Goal: Information Seeking & Learning: Find specific fact

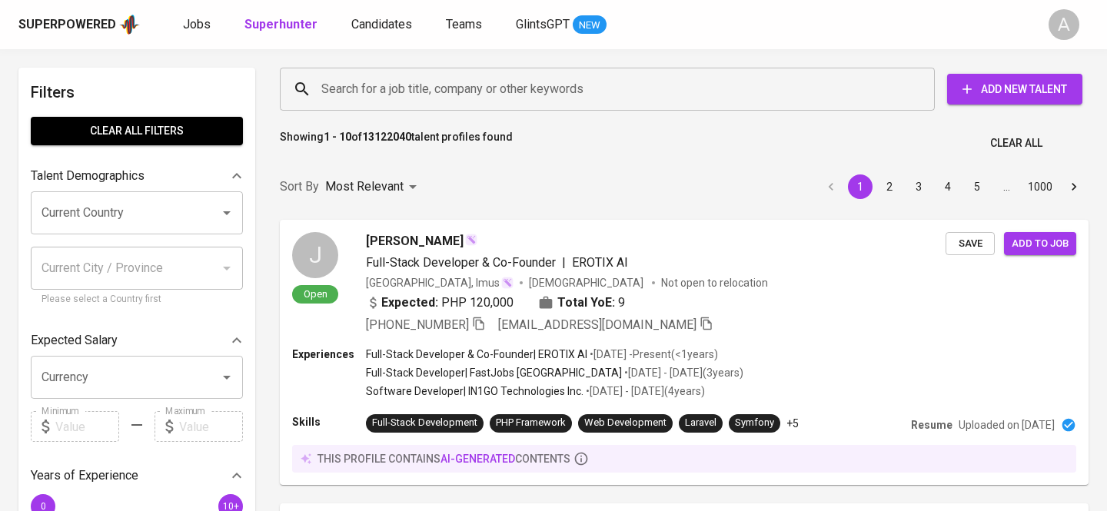
click at [732, 90] on input "Search for a job title, company or other keywords" at bounding box center [610, 89] width 587 height 29
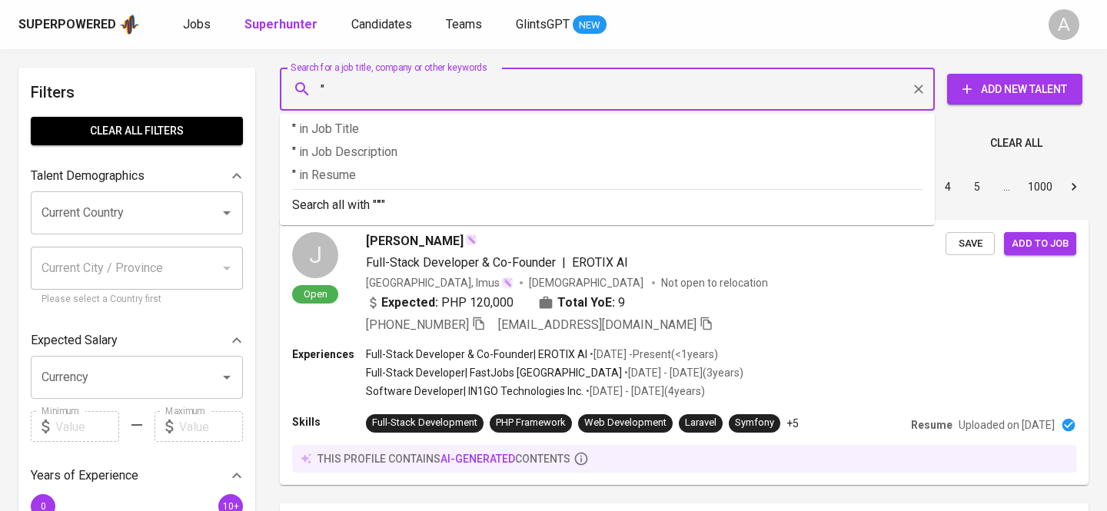
paste input "Valyne J"
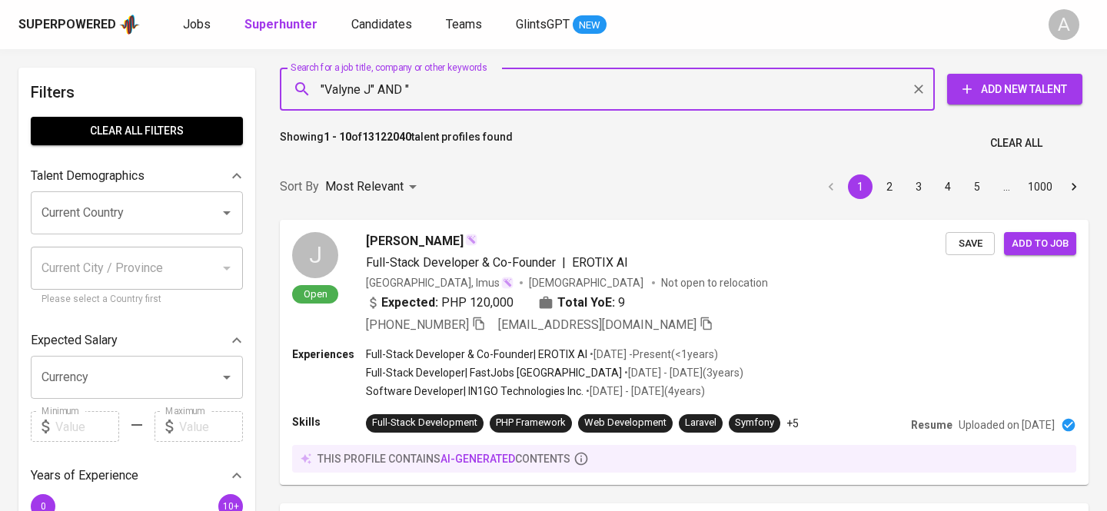
paste input "The University of British Columbia"
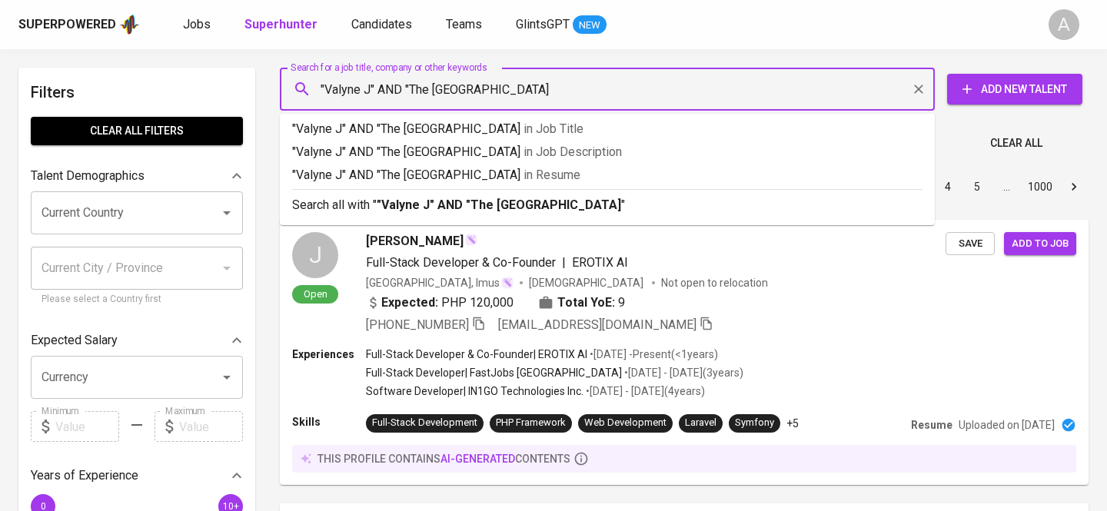
type input ""Valyne J" AND "The University of British Columbia""
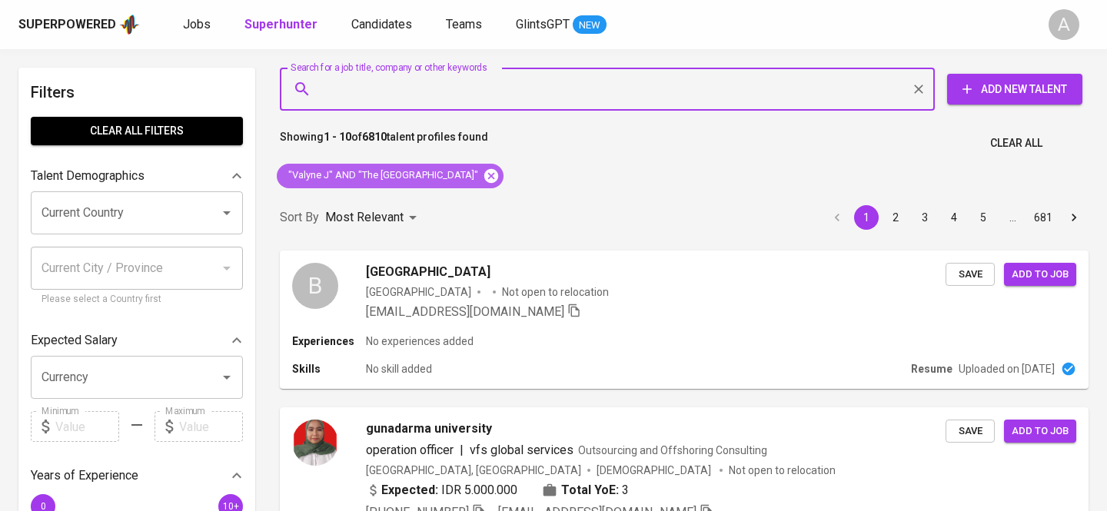
click at [498, 172] on icon at bounding box center [491, 175] width 14 height 14
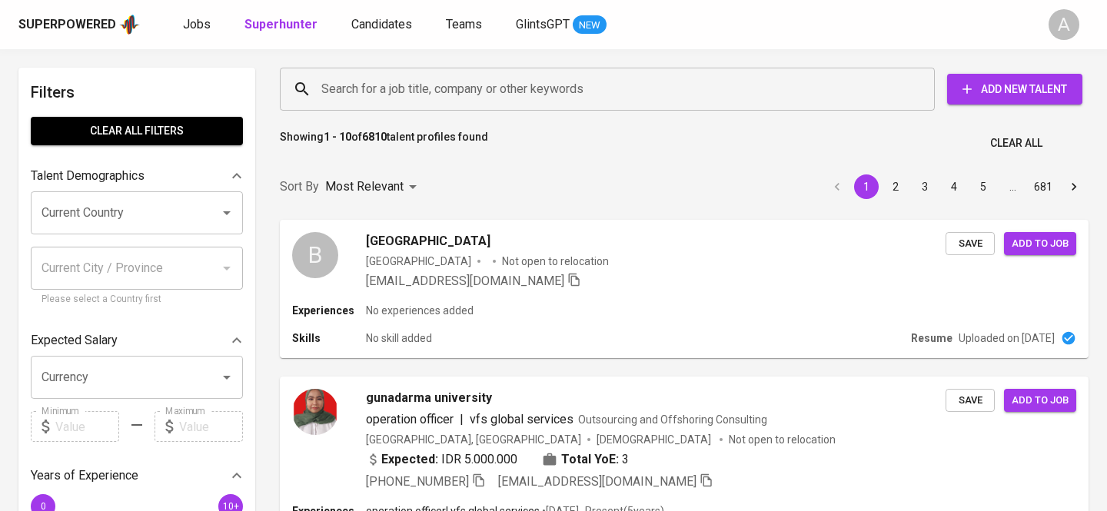
click at [567, 101] on input "Search for a job title, company or other keywords" at bounding box center [610, 89] width 587 height 29
click at [554, 88] on input "Search for a job title, company or other keywords" at bounding box center [610, 89] width 587 height 29
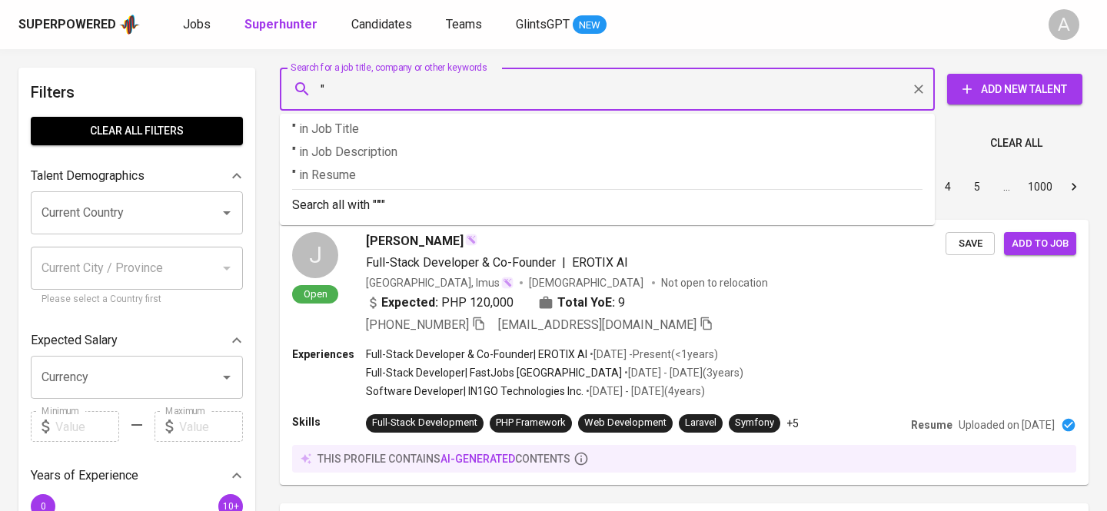
paste input "valynejosephine@gmail.com"
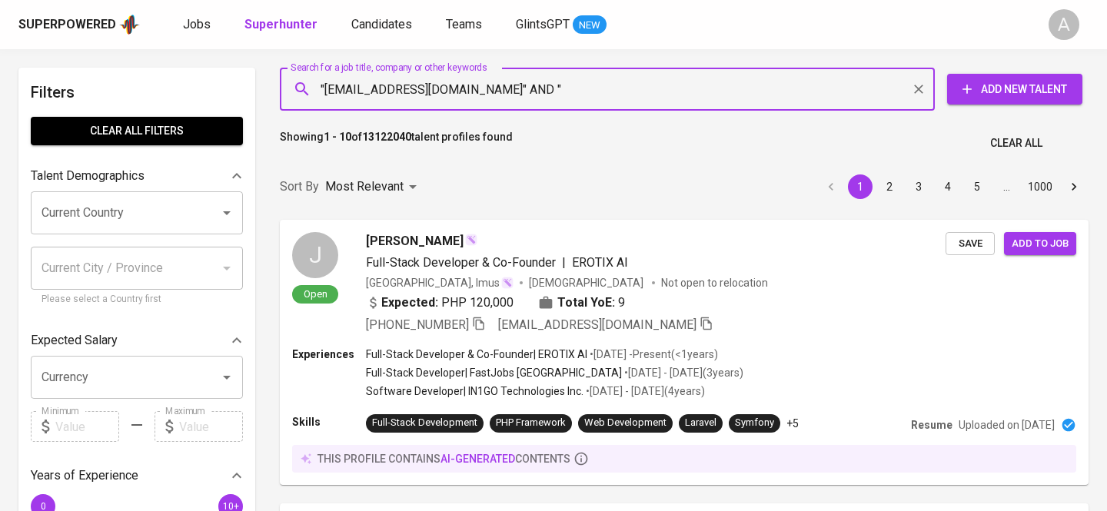
paste input "Valyne J"
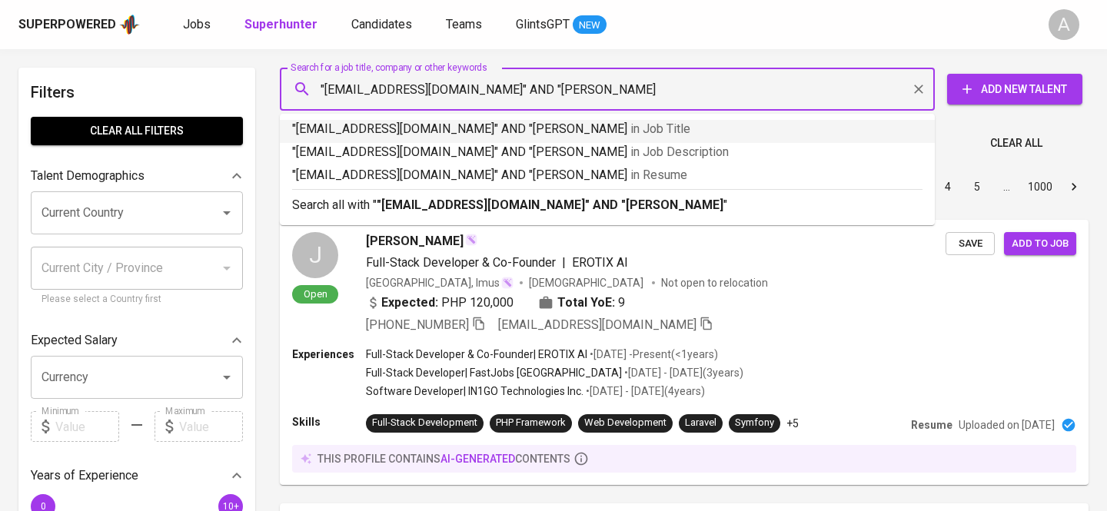
type input ""valynejosephine@gmail.com" AND "Valyne J""
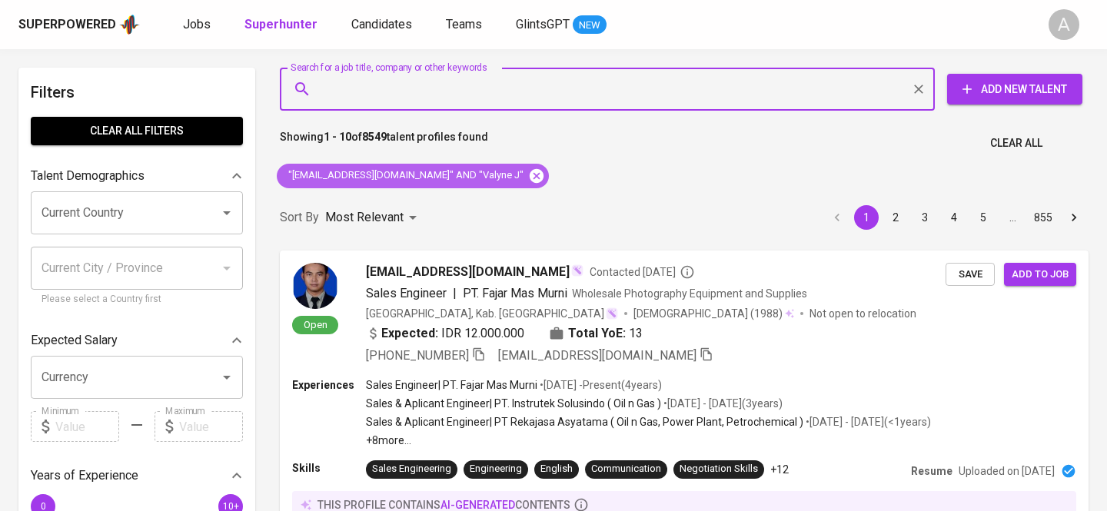
click at [530, 174] on icon at bounding box center [537, 175] width 14 height 14
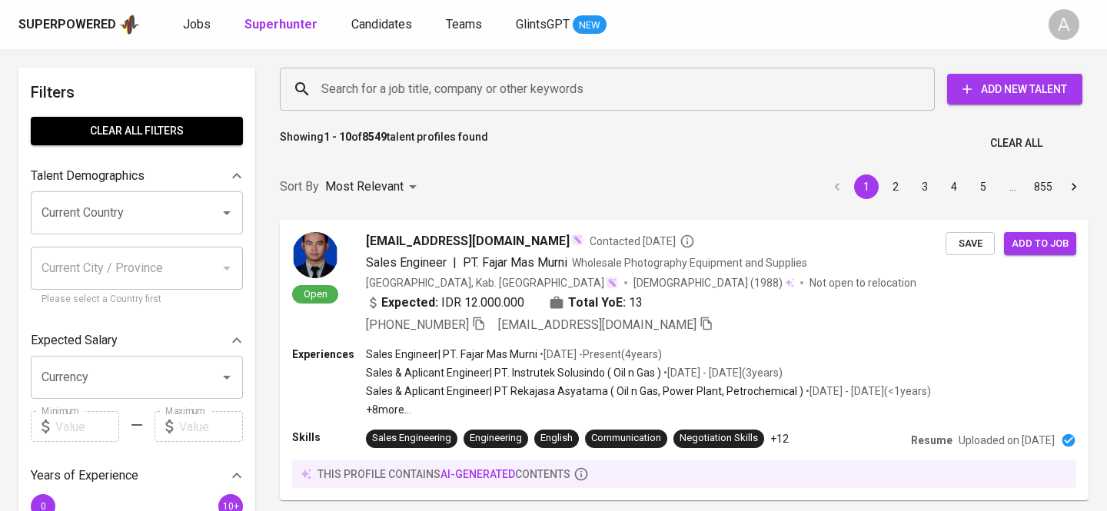
click at [450, 94] on input "Search for a job title, company or other keywords" at bounding box center [610, 89] width 587 height 29
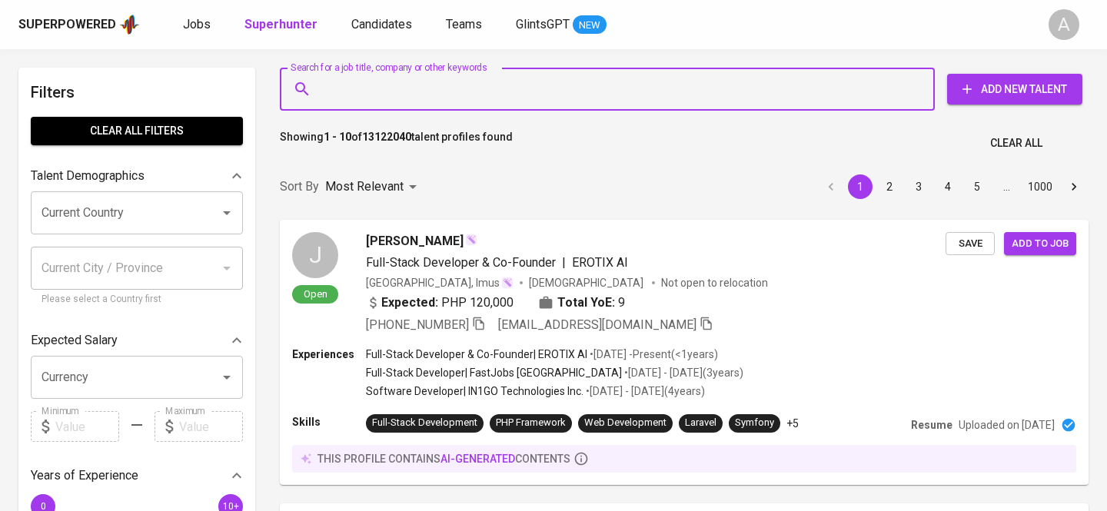
click at [441, 89] on input "Search for a job title, company or other keywords" at bounding box center [610, 89] width 587 height 29
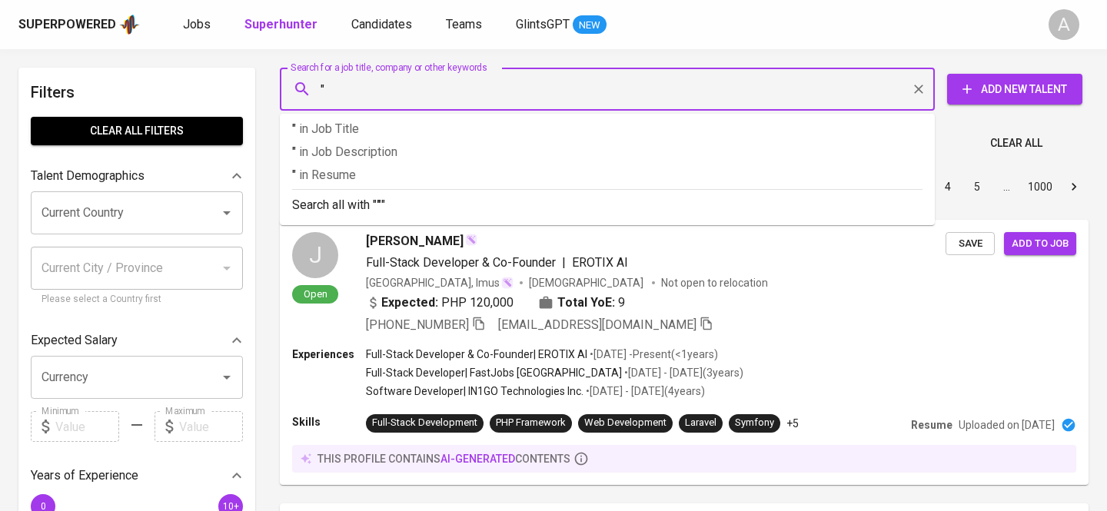
paste input "test Endrinayla Rafa Amanda"
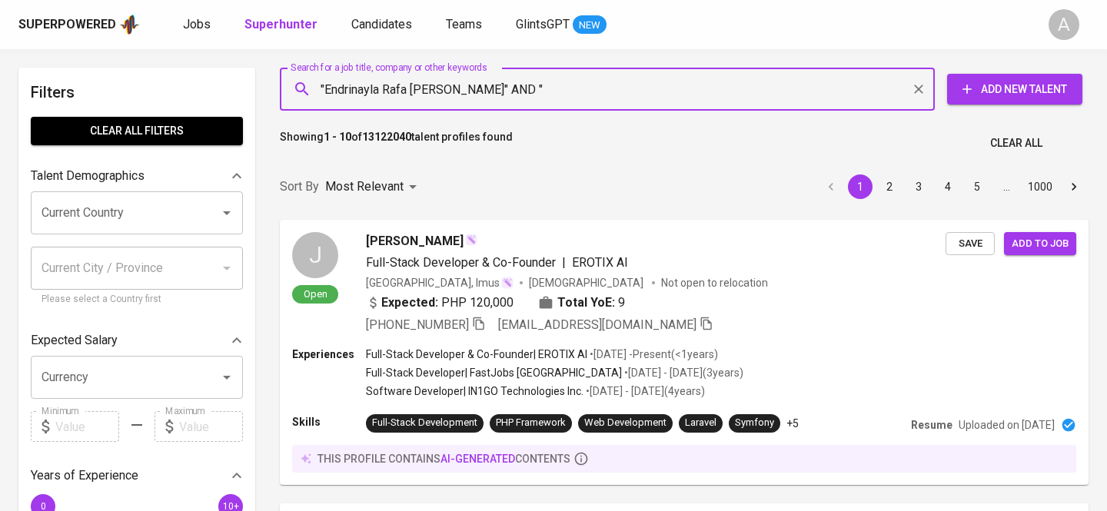
paste input "endrinayla.21@gmail.com"
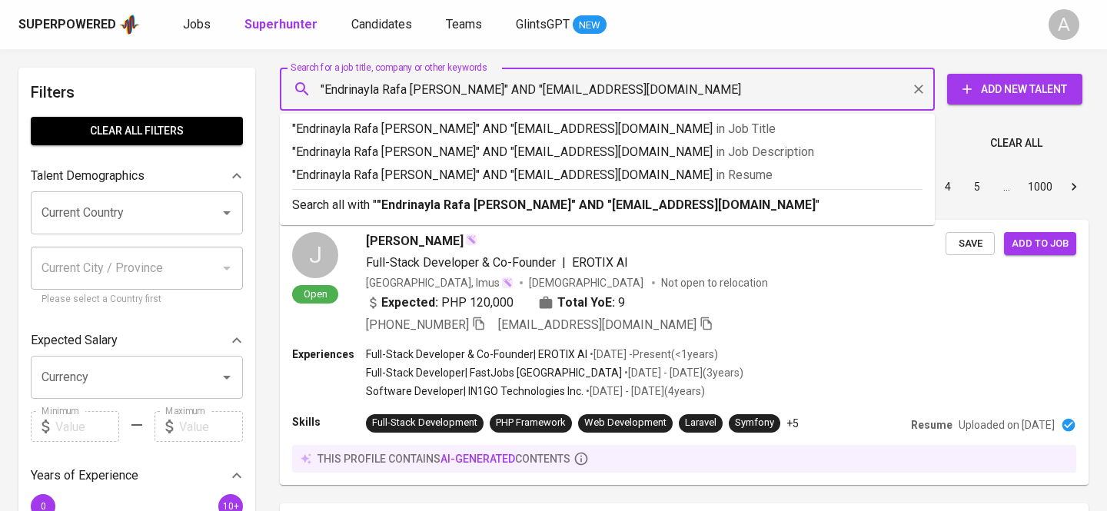
type input ""Endrinayla Rafa Amanda" AND "endrinayla.21@gmail.com""
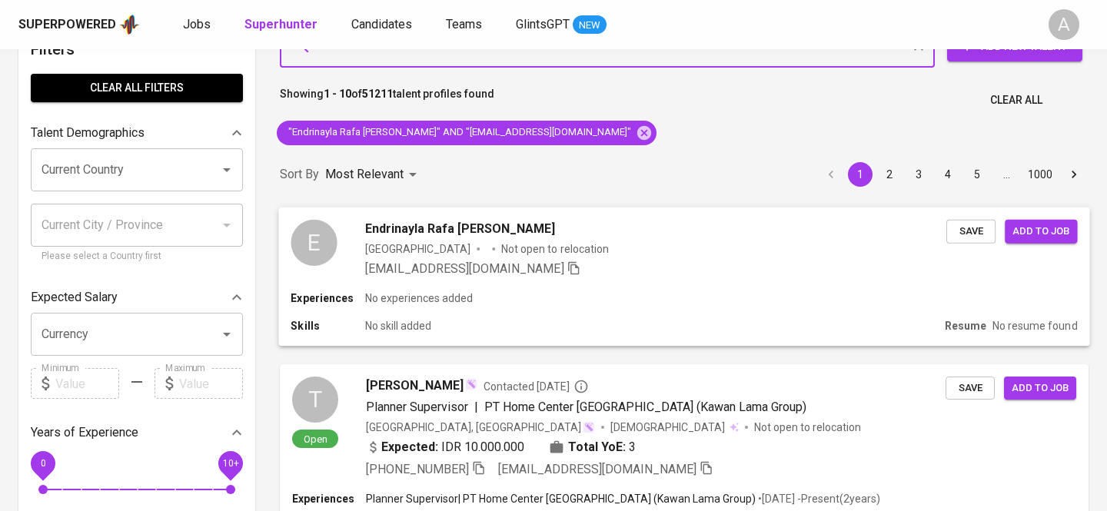
scroll to position [48, 0]
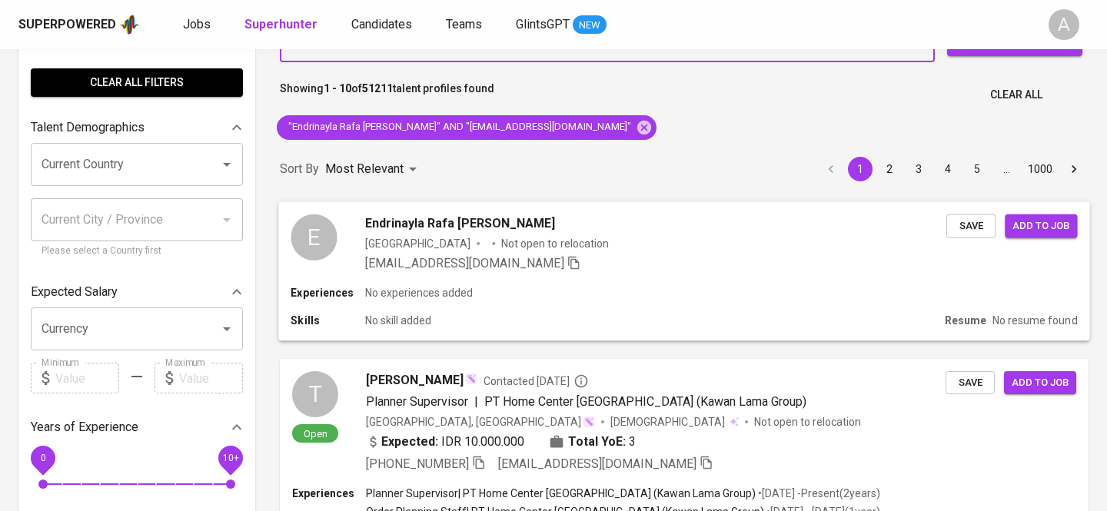
click at [793, 264] on div "endrinayla.21@gmail.com" at bounding box center [655, 263] width 581 height 18
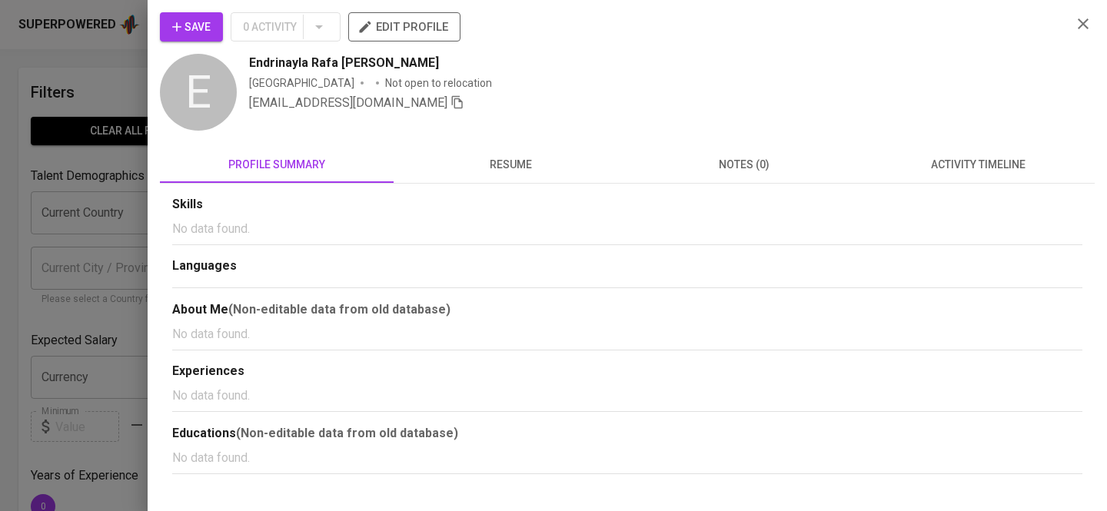
scroll to position [48, 0]
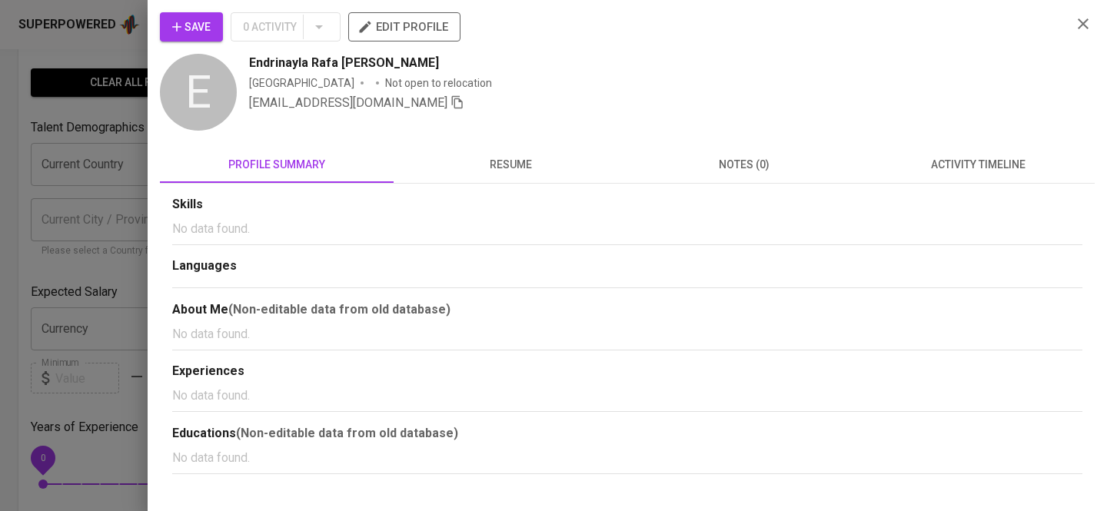
click at [1086, 17] on icon "button" at bounding box center [1083, 24] width 18 height 18
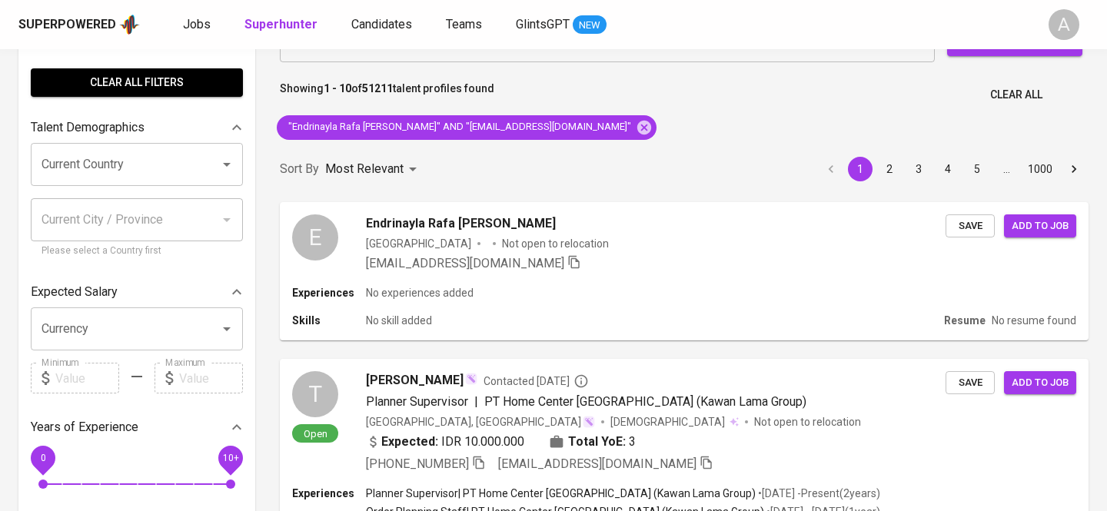
scroll to position [0, 0]
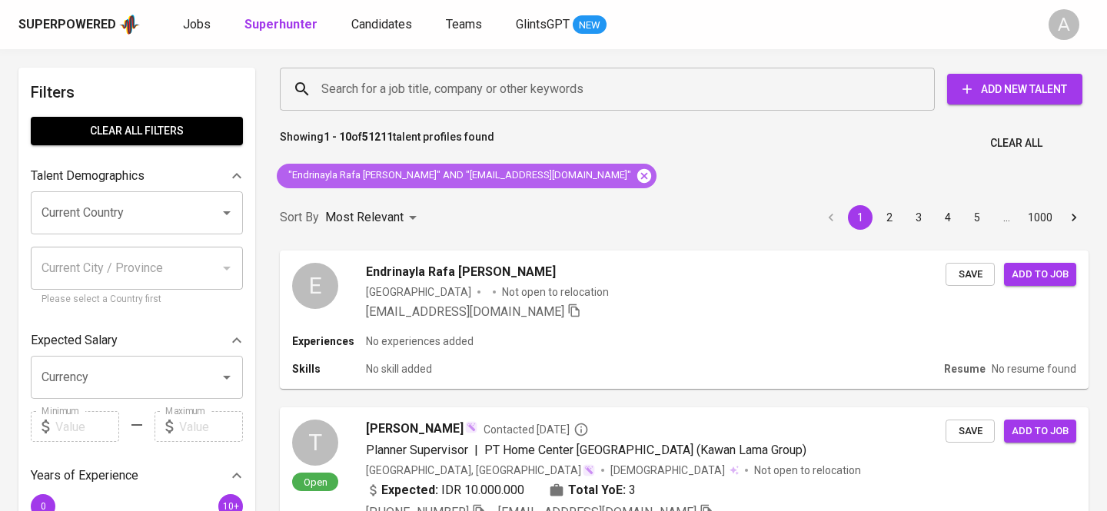
click at [637, 174] on icon at bounding box center [644, 175] width 14 height 14
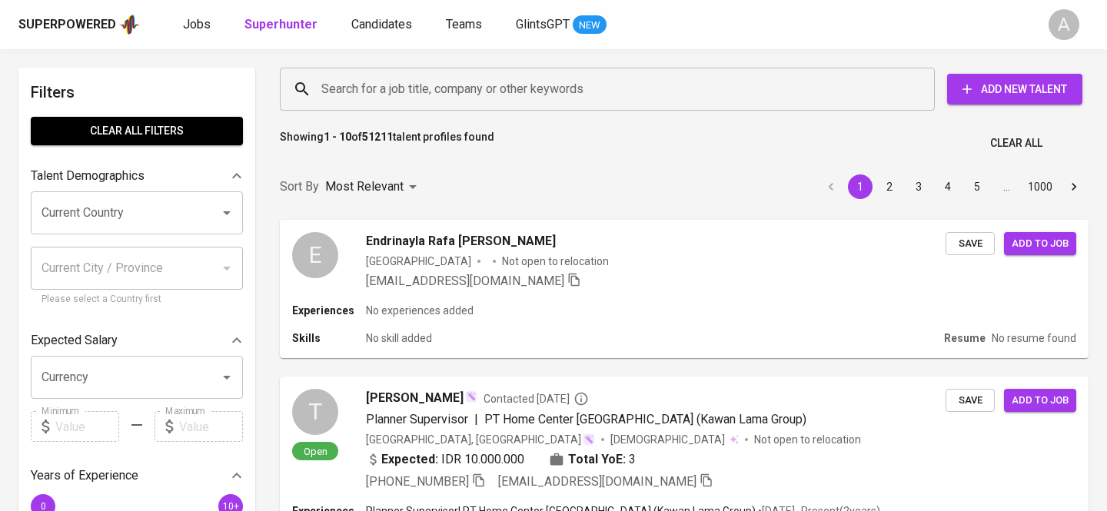
click at [482, 94] on input "Search for a job title, company or other keywords" at bounding box center [610, 89] width 587 height 29
click at [435, 94] on input "Search for a job title, company or other keywords" at bounding box center [610, 89] width 587 height 29
click at [417, 90] on input "Search for a job title, company or other keywords" at bounding box center [610, 89] width 587 height 29
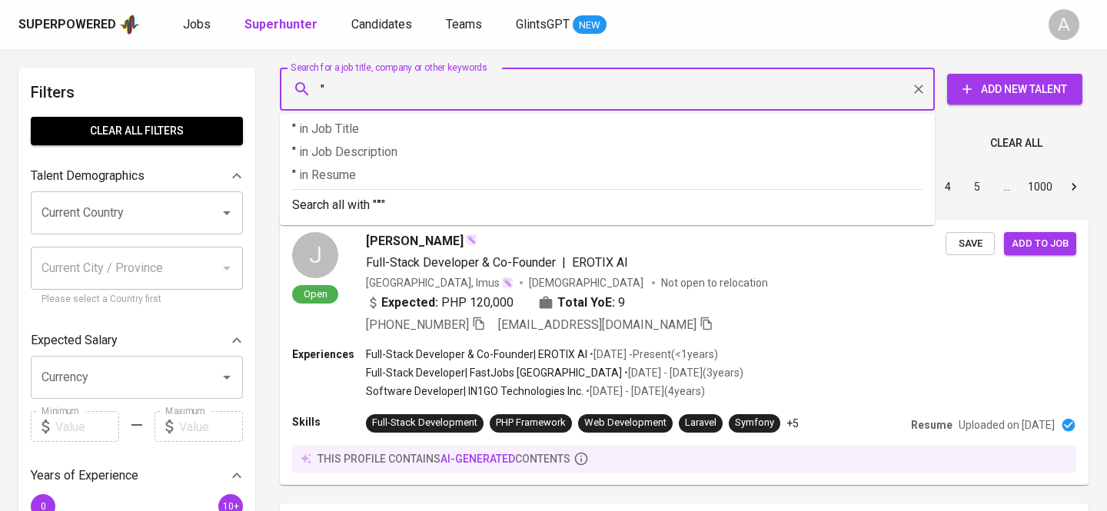
paste input "Veronica Viera"
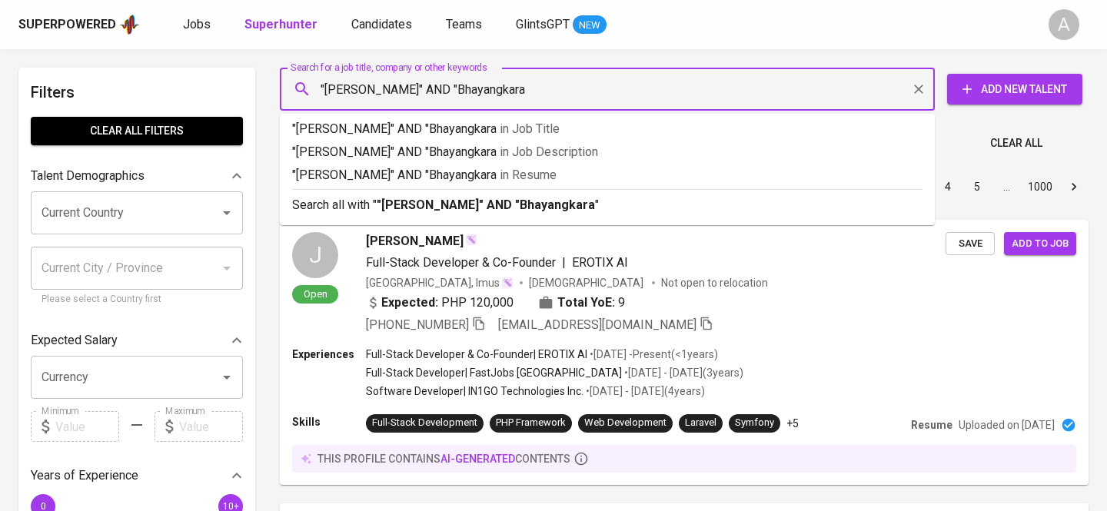
type input ""Veronica Viera" AND "Bhayangkara""
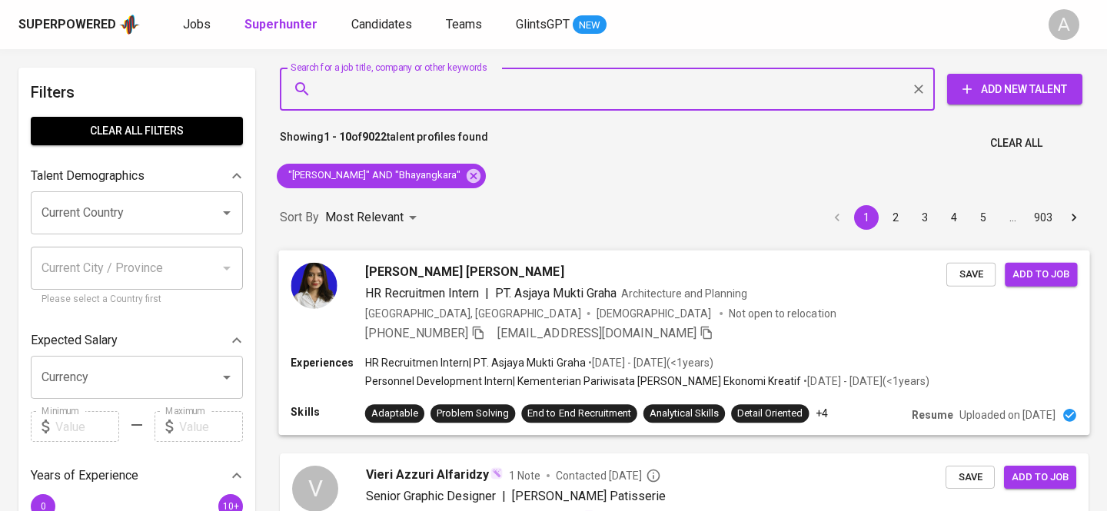
click at [826, 323] on div "Veronica Viera Valentina Risel HR Recruitmen Intern | PT. Asjaya Mukti Graha Ar…" at bounding box center [655, 302] width 581 height 80
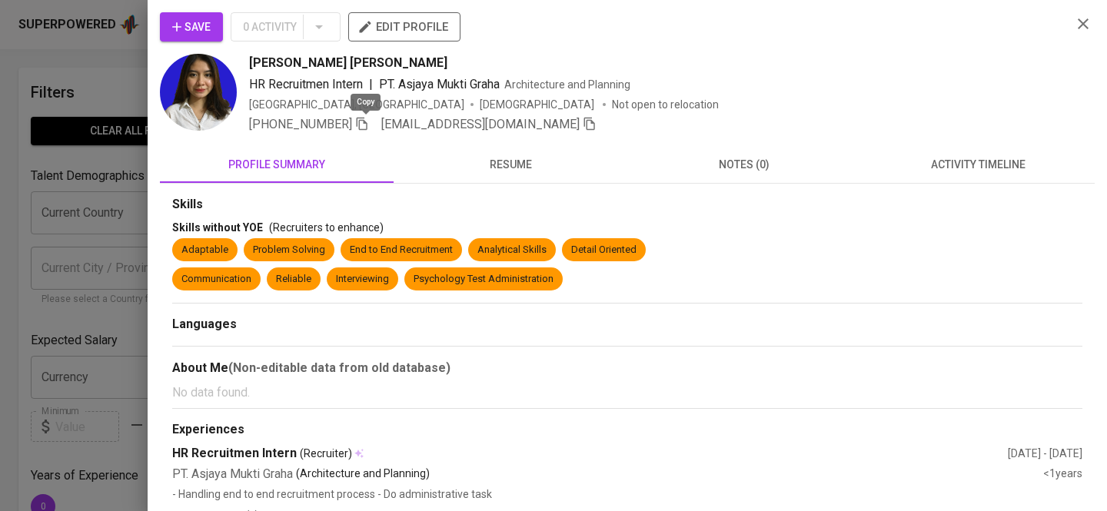
click at [361, 125] on icon "button" at bounding box center [362, 124] width 11 height 13
click at [1080, 34] on button "button" at bounding box center [1083, 23] width 23 height 23
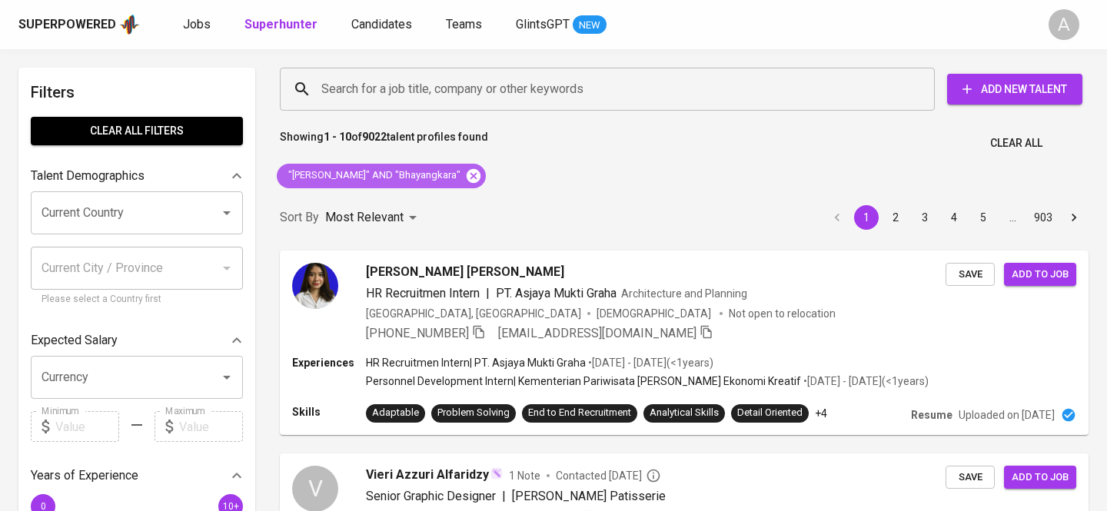
click at [467, 173] on icon at bounding box center [474, 175] width 14 height 14
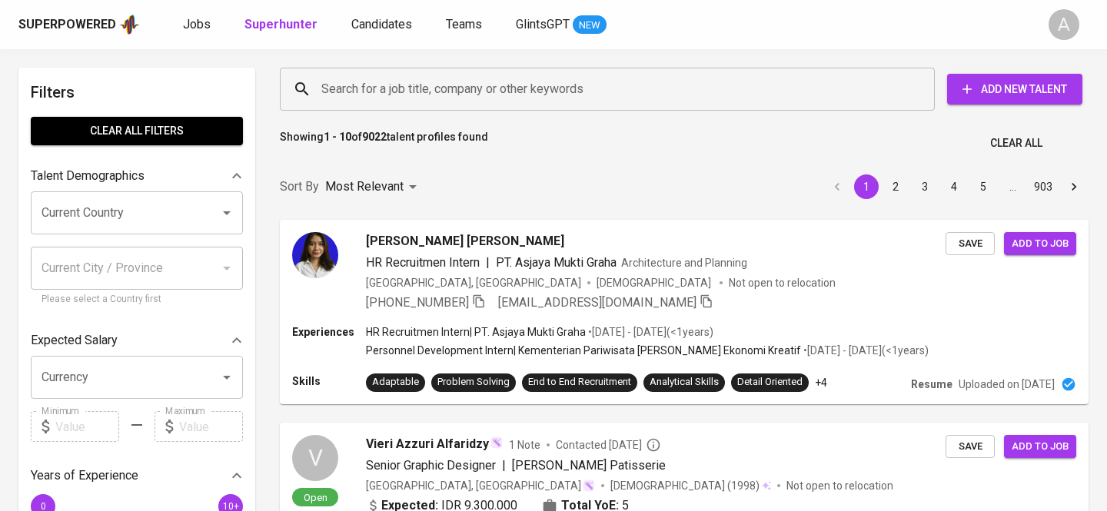
click at [381, 84] on input "Search for a job title, company or other keywords" at bounding box center [610, 89] width 587 height 29
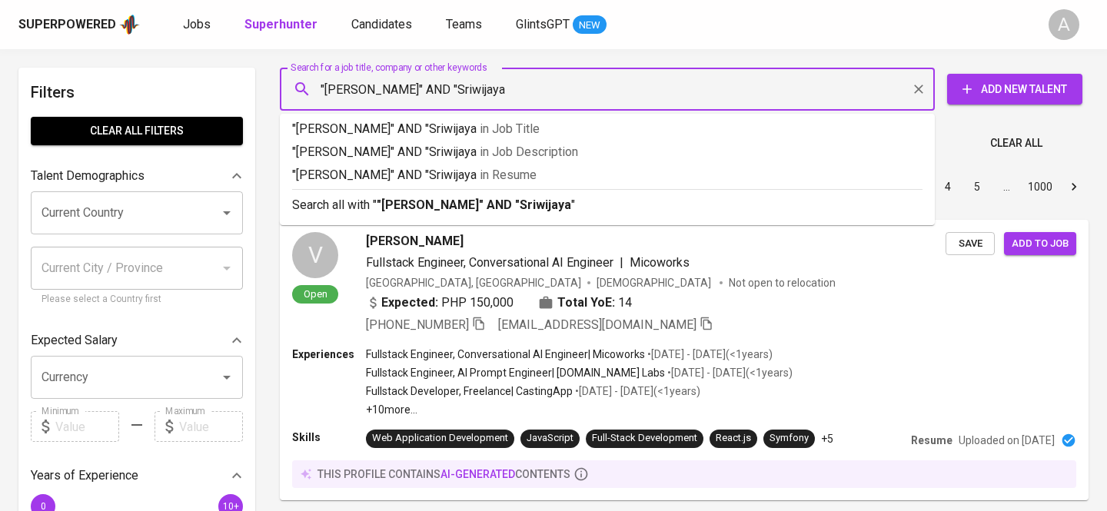
type input ""Sara Hutabarat" AND "Sriwijaya""
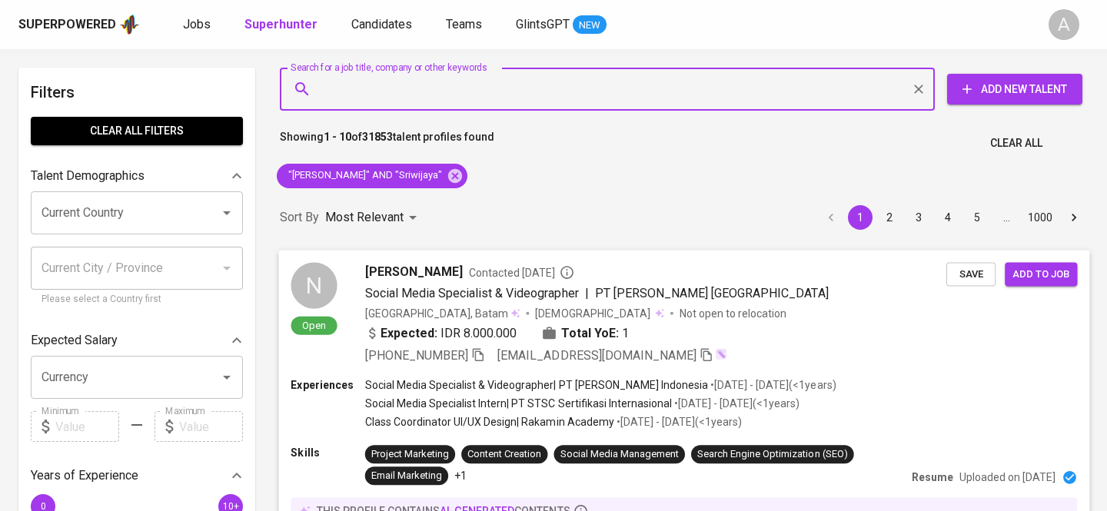
scroll to position [20, 0]
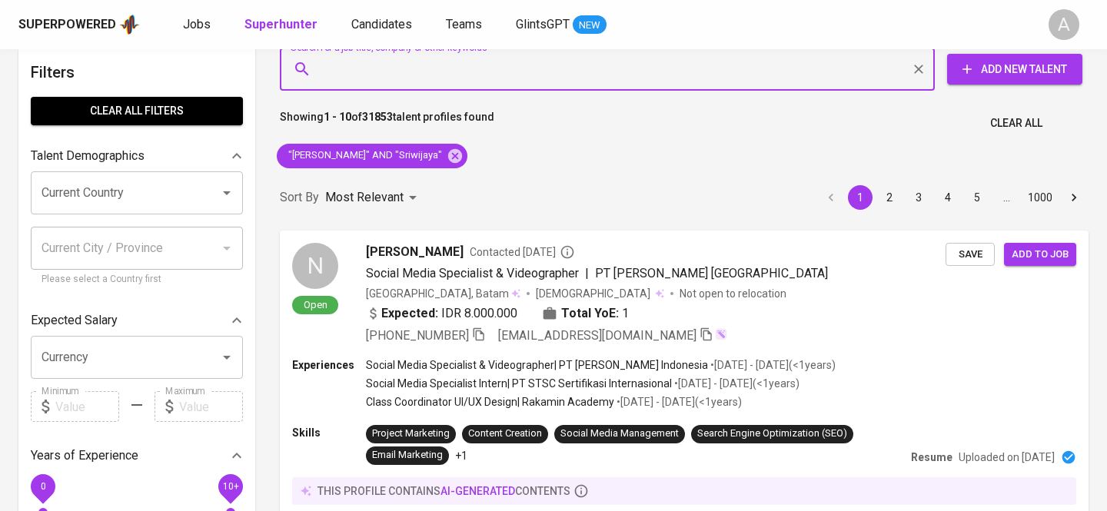
click at [602, 207] on div "Sort By Most Relevant MOST_RELEVANT 1 2 3 4 5 … 1000" at bounding box center [684, 197] width 827 height 47
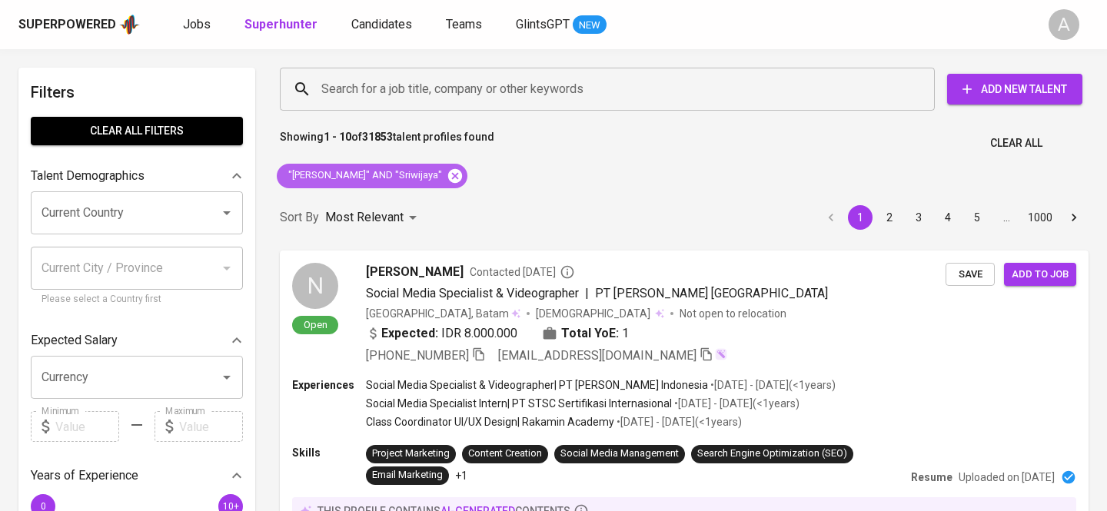
click at [448, 176] on icon at bounding box center [455, 175] width 14 height 14
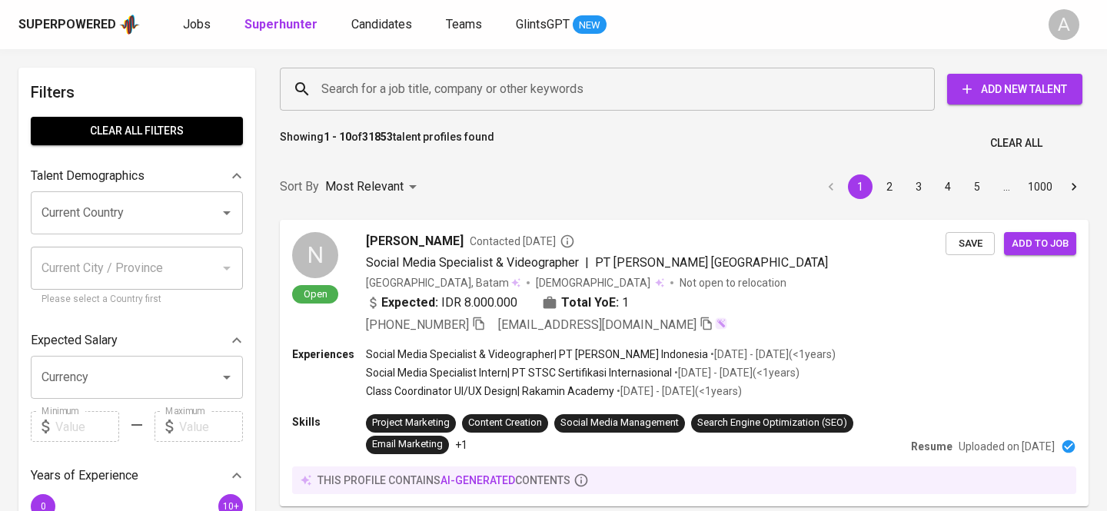
click at [502, 72] on div "Search for a job title, company or other keywords" at bounding box center [607, 89] width 655 height 43
click at [486, 86] on input "Search for a job title, company or other keywords" at bounding box center [610, 89] width 587 height 29
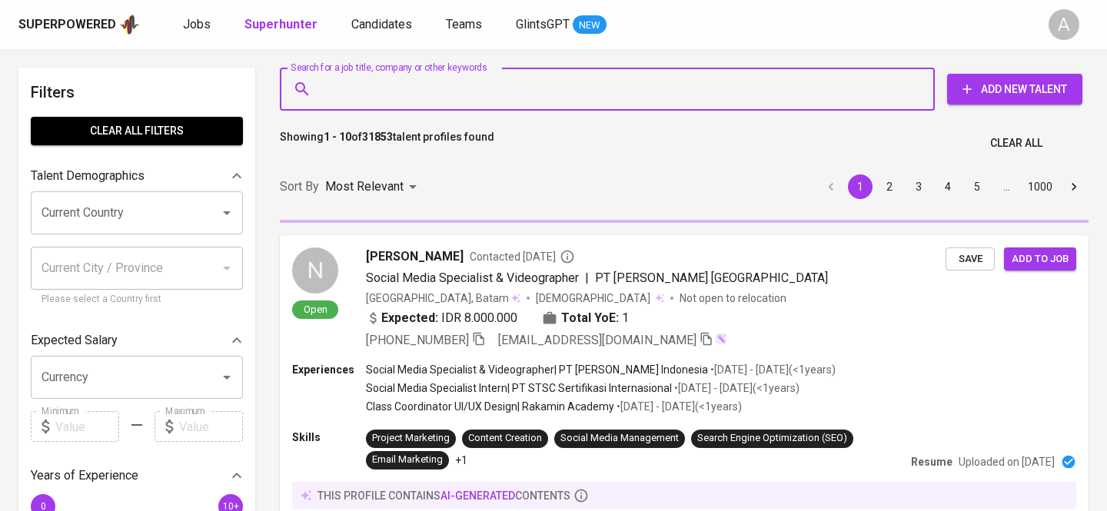
type input ":"
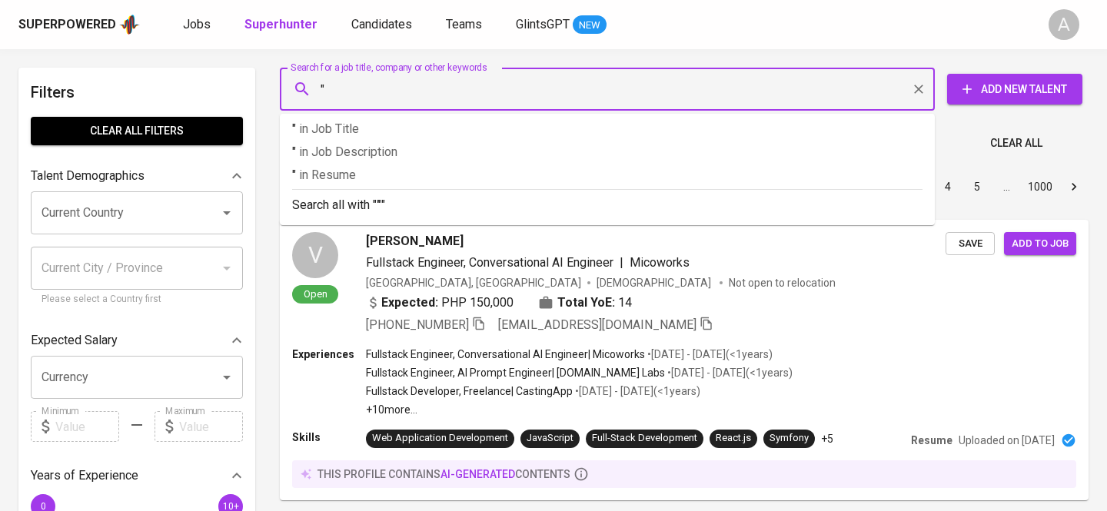
paste input "dan.hardianti@gmail.com"
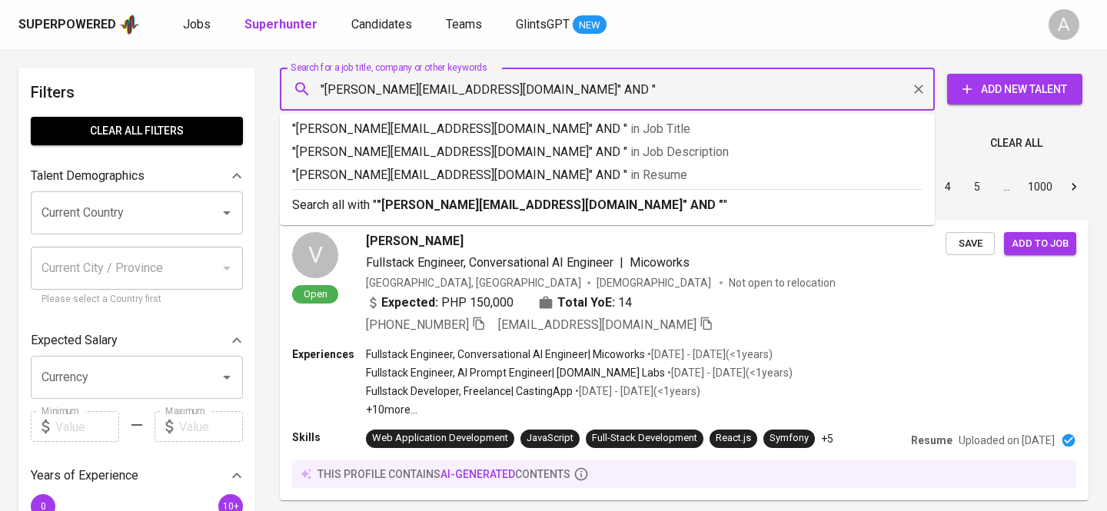
paste input "Dannia Hardianti"
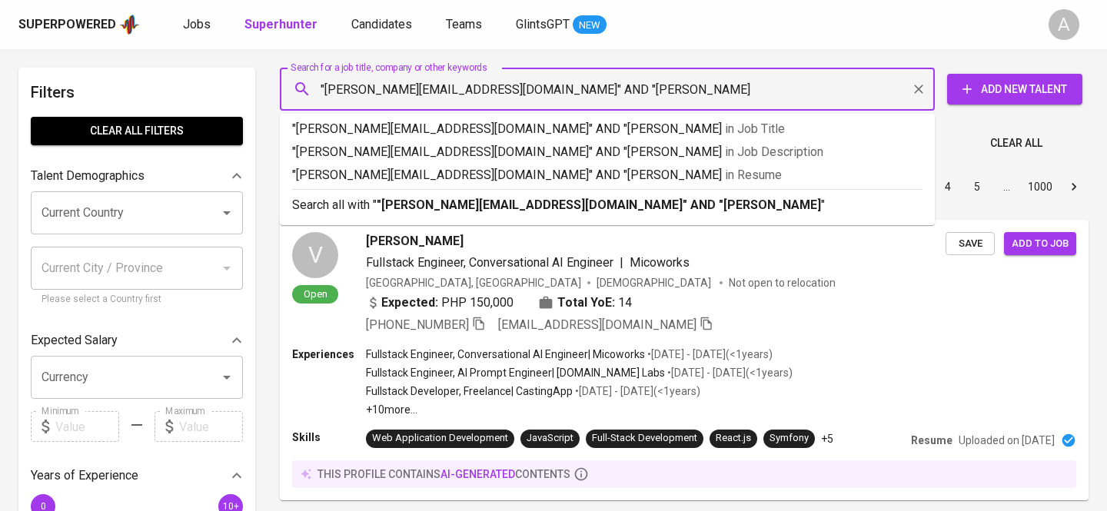
type input ""dan.hardianti@gmail.com" AND "Dannia Hardianti""
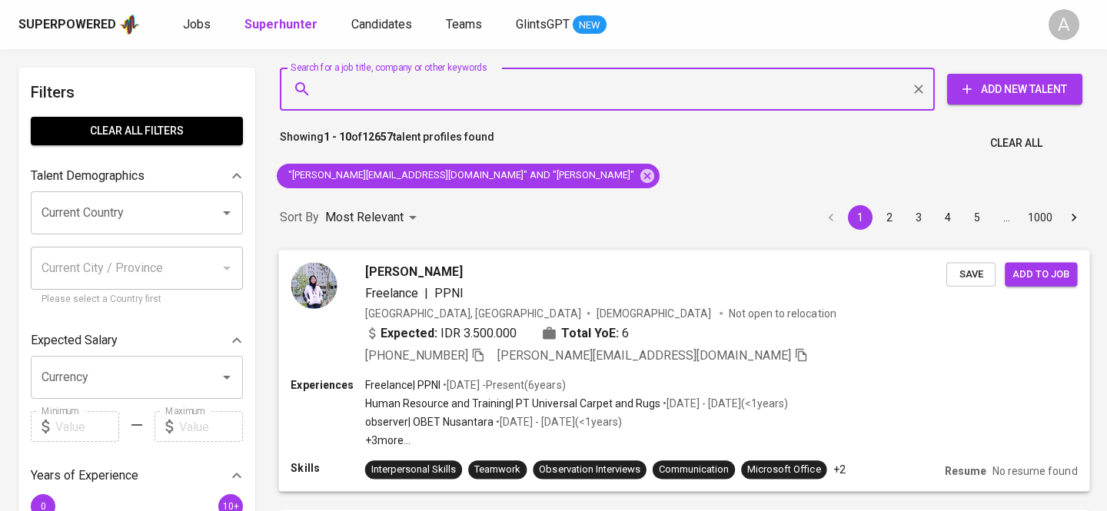
click at [480, 354] on icon "button" at bounding box center [478, 354] width 14 height 14
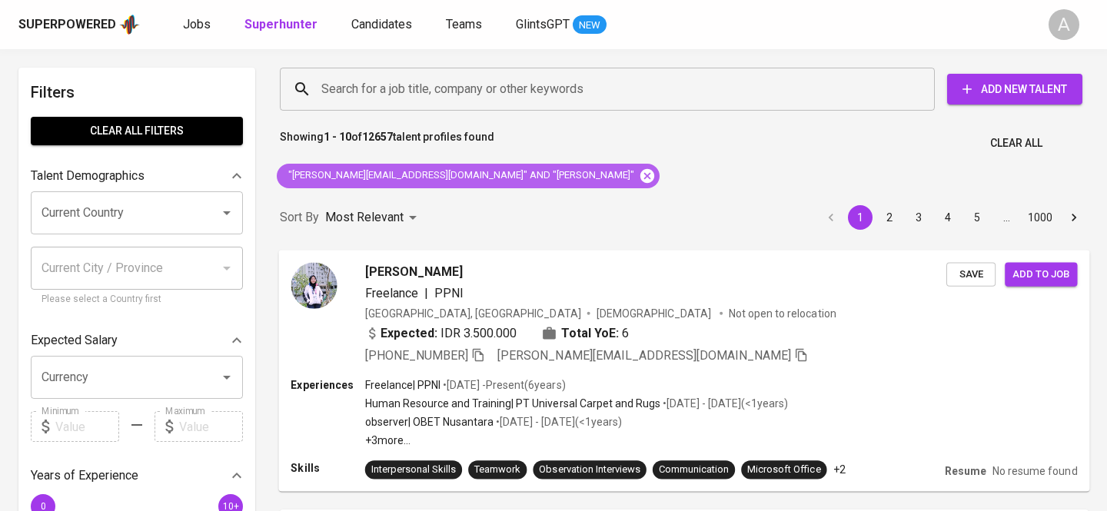
click at [640, 172] on icon at bounding box center [647, 175] width 14 height 14
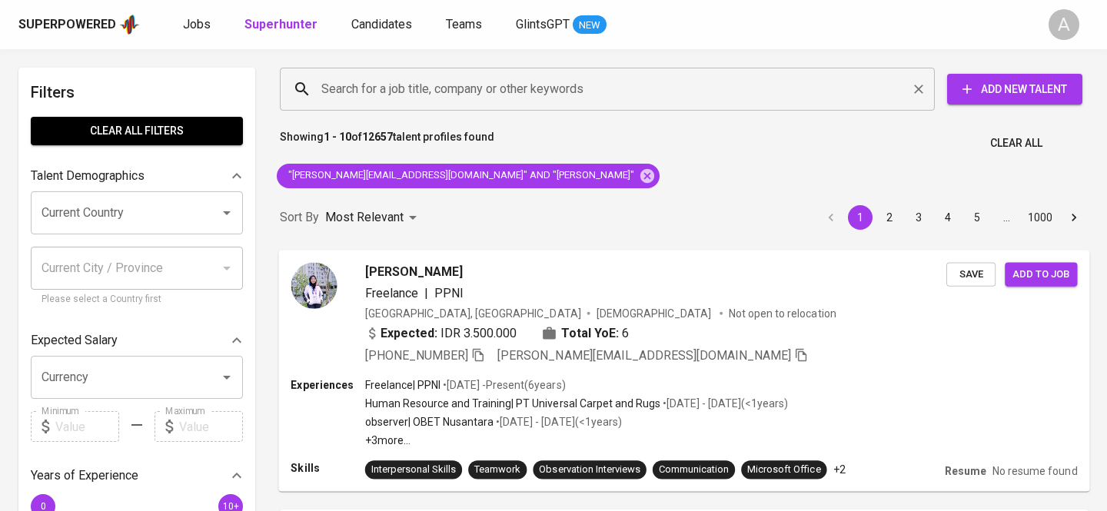
click at [422, 94] on input "Search for a job title, company or other keywords" at bounding box center [610, 89] width 587 height 29
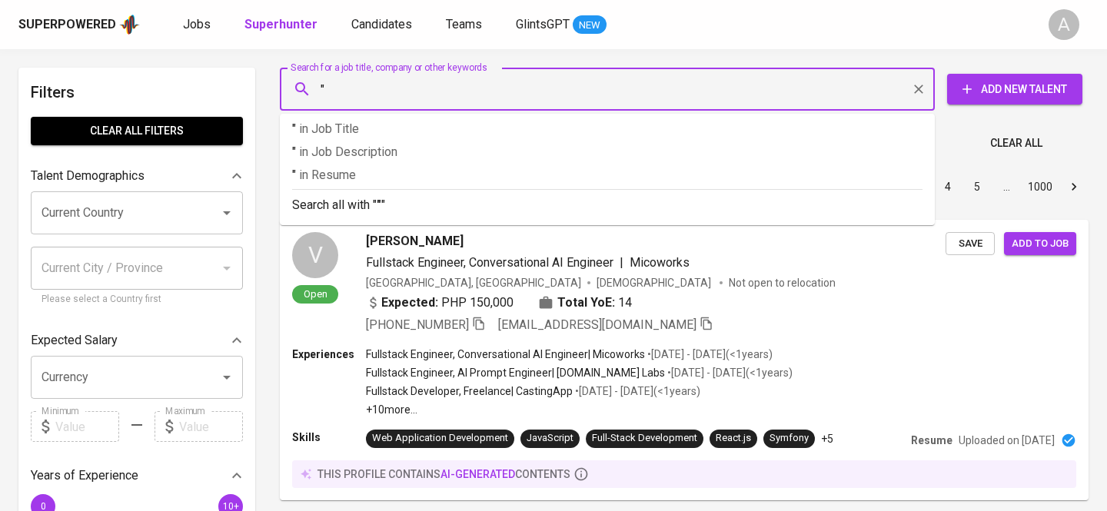
paste input "Fistareni Bright W"
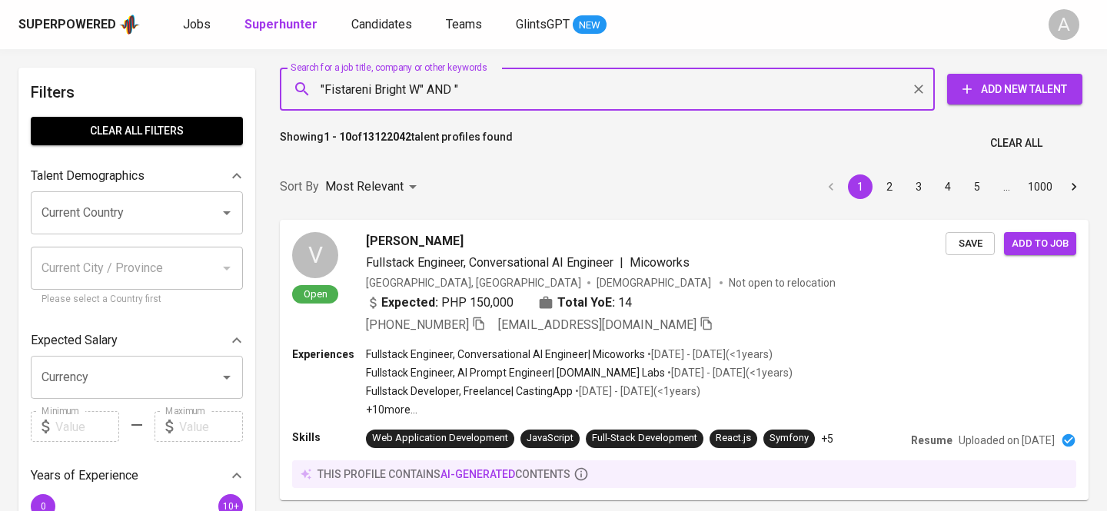
paste input "fistareninirbitawardhoyo@yahoo.com"
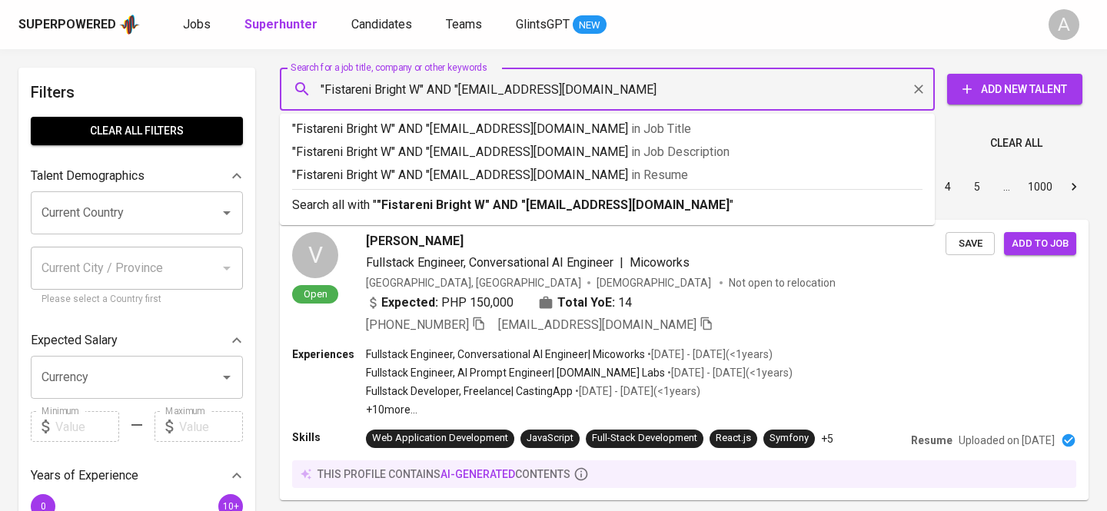
type input ""Fistareni Bright W" AND "[EMAIL_ADDRESS][DOMAIN_NAME]""
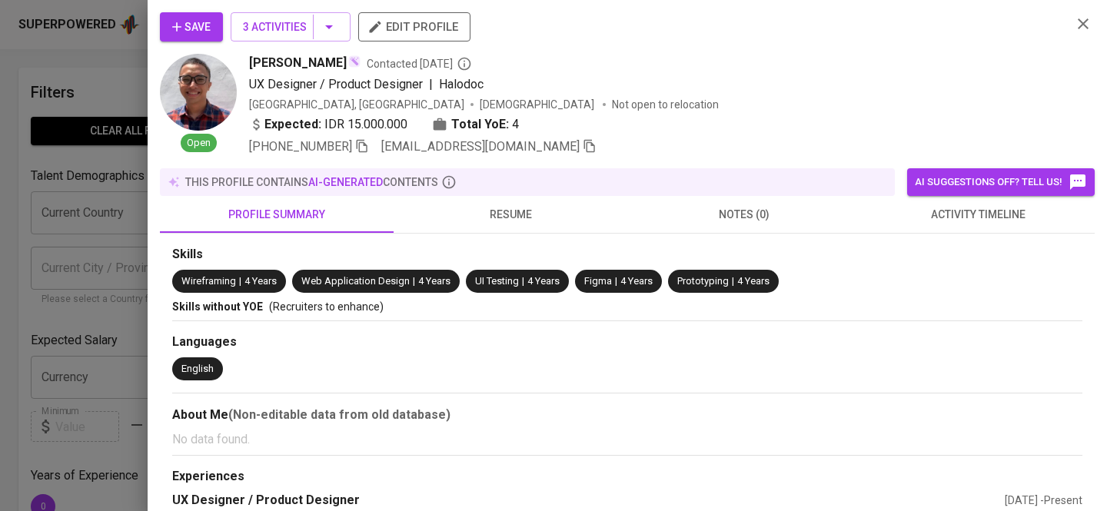
scroll to position [424, 0]
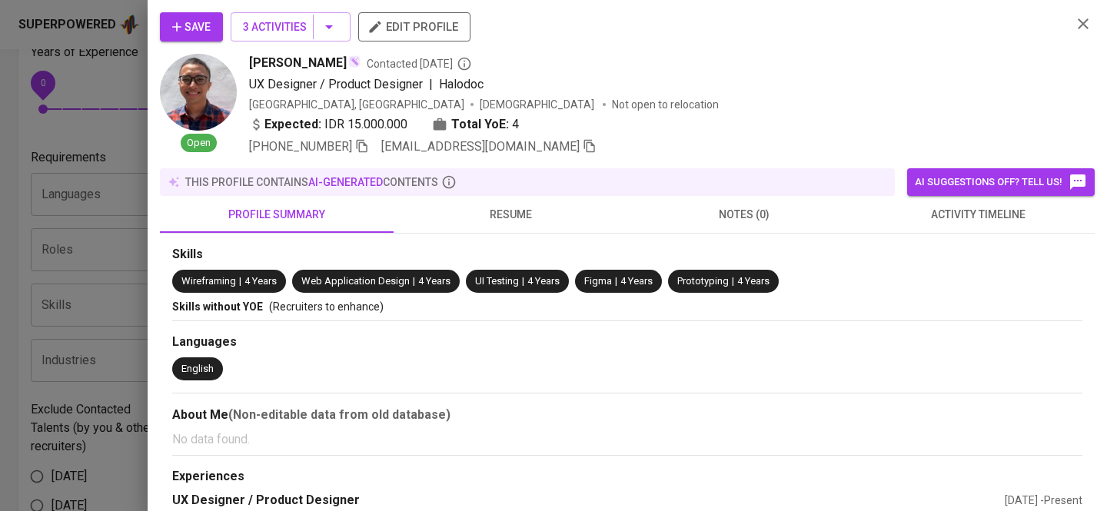
click at [1080, 32] on icon "button" at bounding box center [1083, 24] width 18 height 18
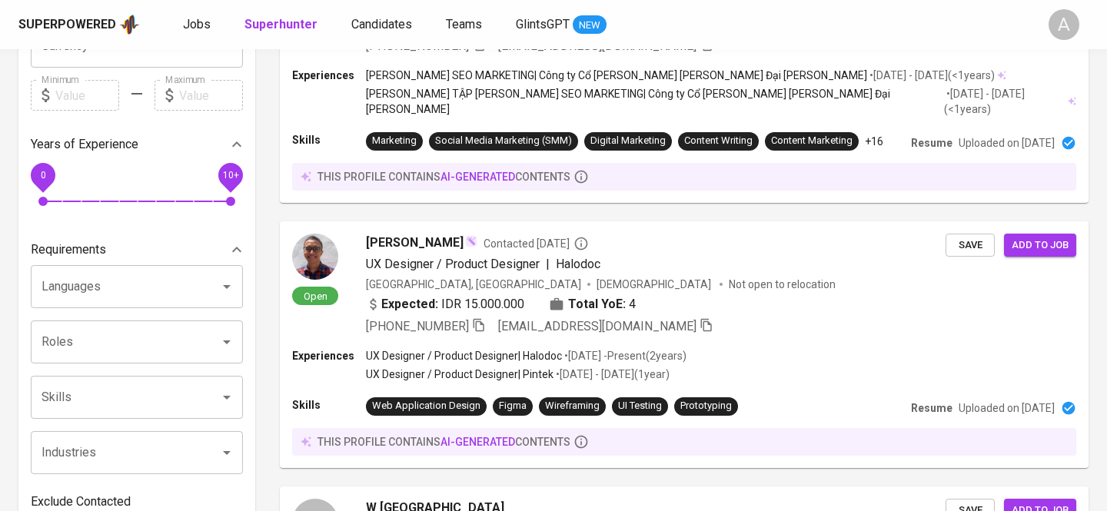
scroll to position [0, 0]
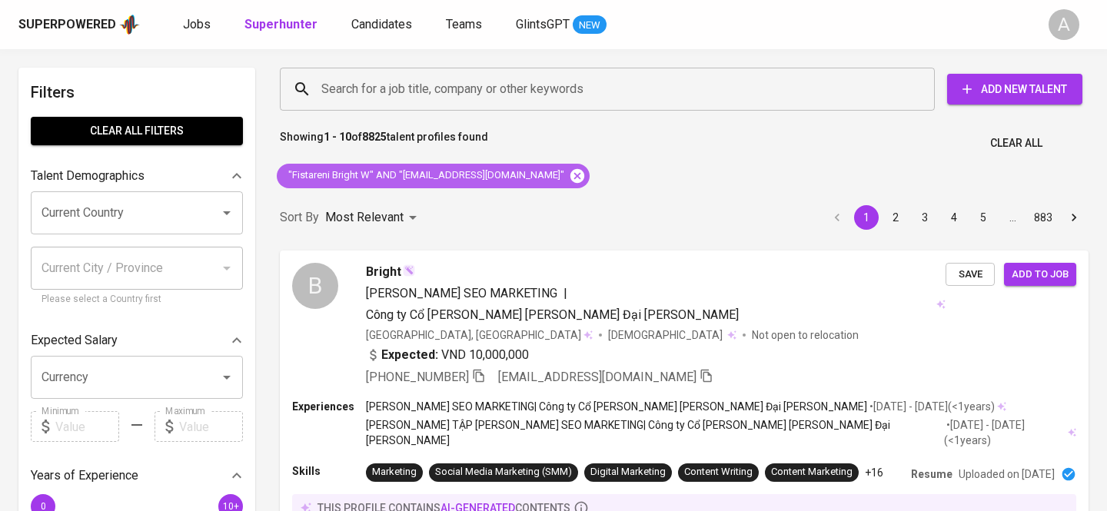
click at [582, 171] on icon at bounding box center [577, 175] width 14 height 14
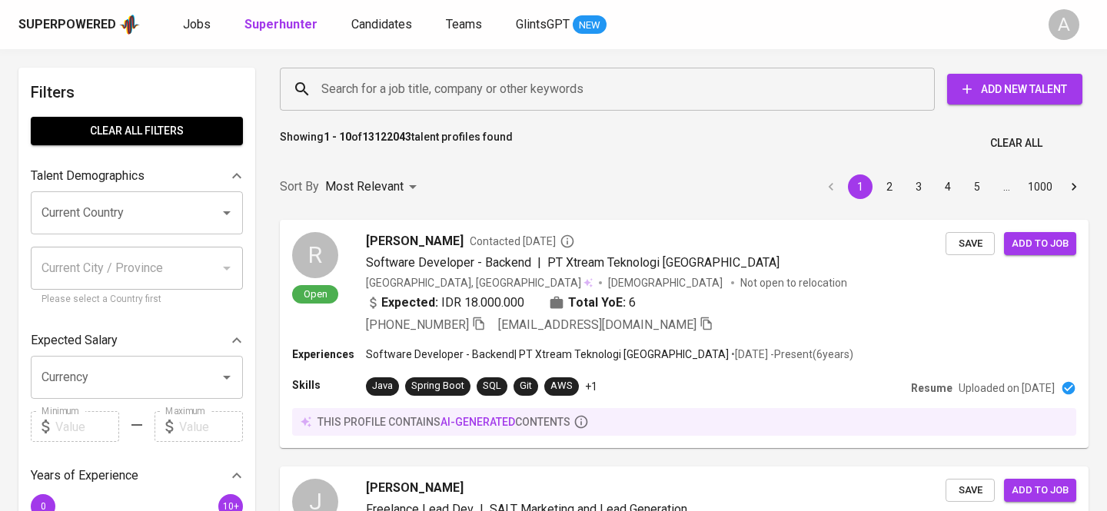
click at [457, 91] on input "Search for a job title, company or other keywords" at bounding box center [610, 89] width 587 height 29
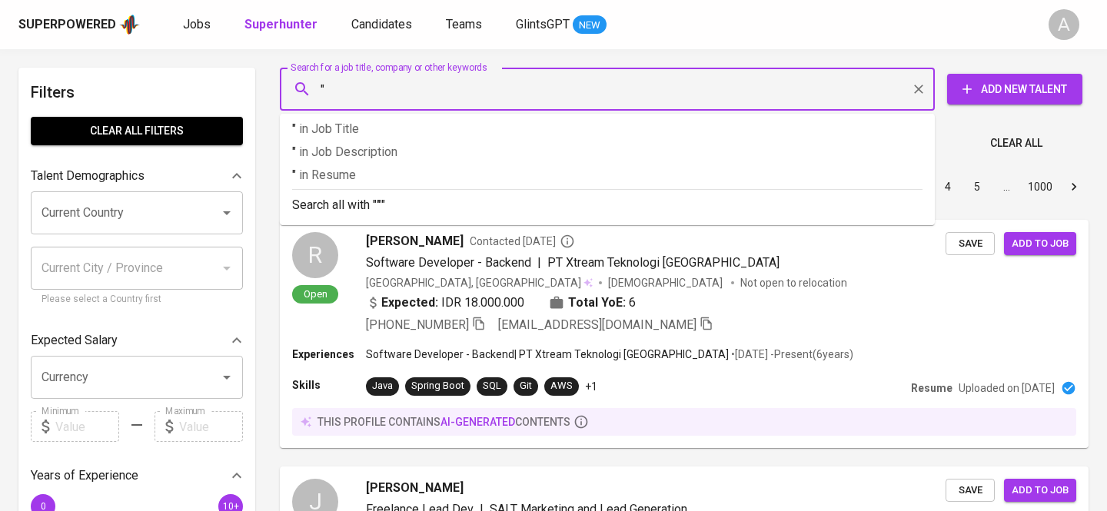
paste input "Dessy Nur Ayni Novita [PERSON_NAME]"
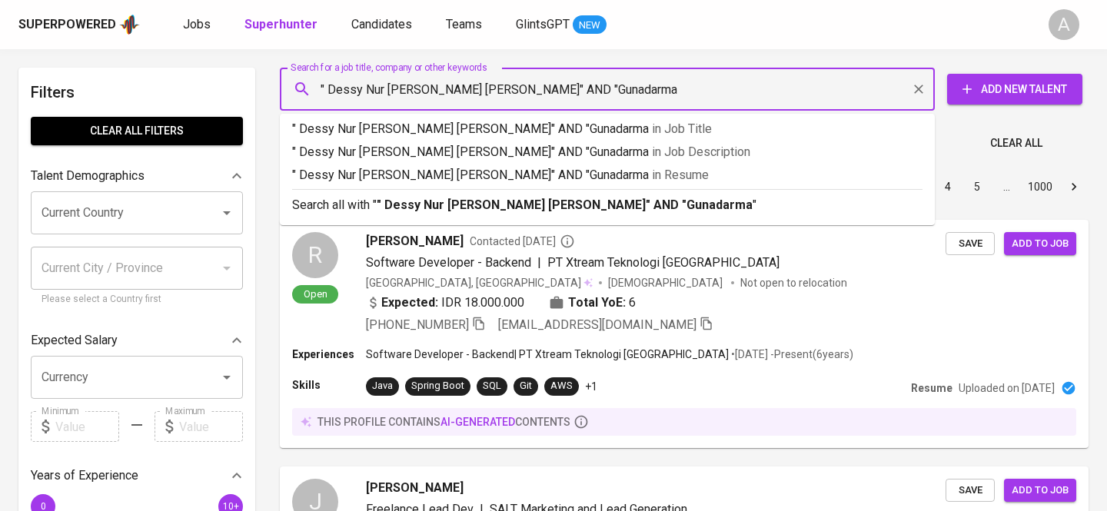
type input "" Dessy Nur [PERSON_NAME] [PERSON_NAME]" AND "Gunadarma""
